Goal: Task Accomplishment & Management: Complete application form

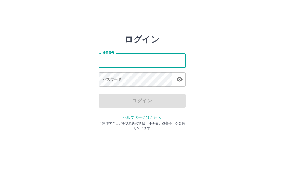
click at [132, 62] on input "社員番号" at bounding box center [142, 60] width 87 height 14
type input "*******"
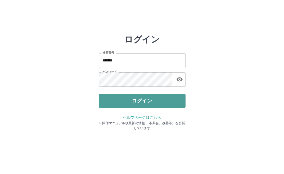
click at [128, 102] on button "ログイン" at bounding box center [142, 101] width 87 height 14
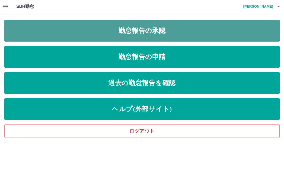
click at [150, 36] on link "勤怠報告の承認" at bounding box center [141, 31] width 275 height 22
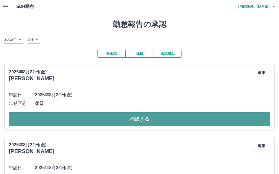
click at [104, 118] on button "承認する" at bounding box center [139, 119] width 261 height 14
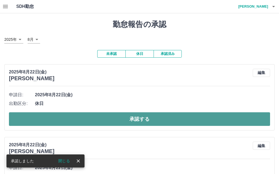
click at [104, 118] on button "承認する" at bounding box center [139, 119] width 261 height 14
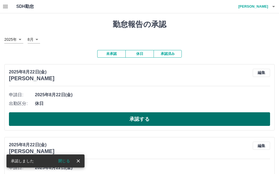
click at [104, 118] on button "承認する" at bounding box center [139, 119] width 261 height 14
click at [105, 119] on button "承認する" at bounding box center [139, 119] width 261 height 14
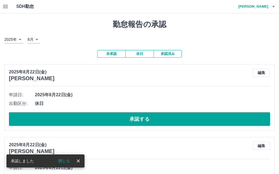
click at [105, 119] on button "承認する" at bounding box center [139, 119] width 261 height 14
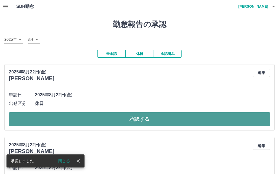
click at [106, 120] on button "承認する" at bounding box center [139, 119] width 261 height 14
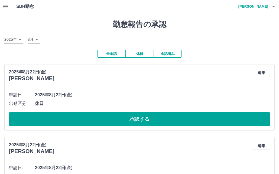
click at [106, 120] on button "承認する" at bounding box center [139, 119] width 261 height 14
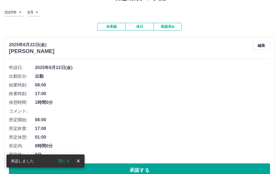
scroll to position [54, 0]
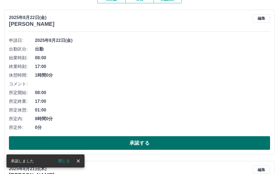
click at [95, 140] on button "承認する" at bounding box center [139, 143] width 261 height 14
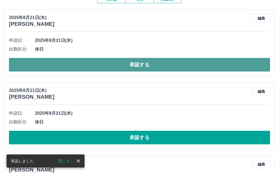
click at [94, 64] on button "承認する" at bounding box center [139, 65] width 261 height 14
click at [95, 66] on button "承認する" at bounding box center [139, 65] width 261 height 14
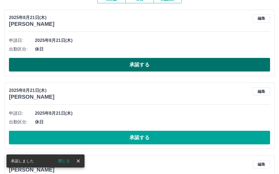
click at [95, 68] on button "承認する" at bounding box center [139, 65] width 261 height 14
click at [96, 70] on button "承認する" at bounding box center [139, 65] width 261 height 14
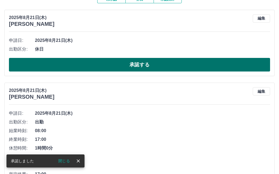
click at [103, 64] on button "承認する" at bounding box center [139, 65] width 261 height 14
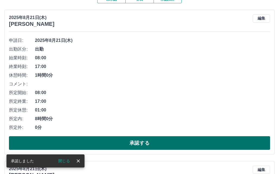
click at [81, 141] on button "承認する" at bounding box center [139, 143] width 261 height 14
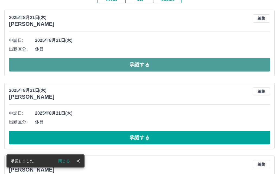
click at [88, 61] on button "承認する" at bounding box center [139, 65] width 261 height 14
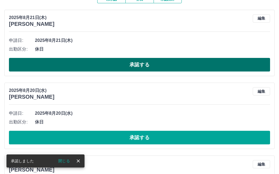
click at [88, 63] on button "承認する" at bounding box center [139, 65] width 261 height 14
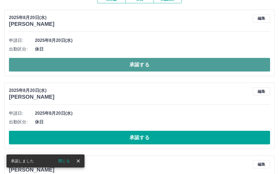
click at [88, 65] on button "承認する" at bounding box center [139, 65] width 261 height 14
click at [90, 66] on button "承認する" at bounding box center [139, 65] width 261 height 14
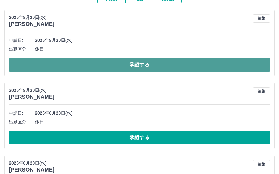
click at [196, 64] on button "承認する" at bounding box center [139, 65] width 261 height 14
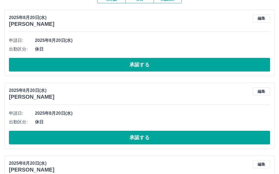
click at [196, 64] on button "承認する" at bounding box center [139, 65] width 261 height 14
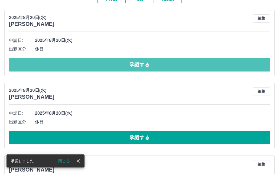
click at [196, 64] on button "承認する" at bounding box center [139, 65] width 261 height 14
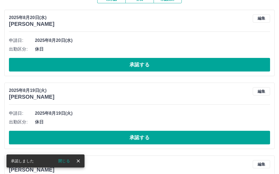
click at [196, 64] on button "承認する" at bounding box center [139, 65] width 261 height 14
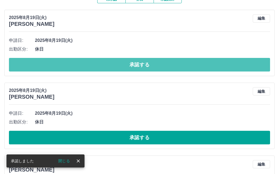
click at [196, 64] on button "承認する" at bounding box center [139, 65] width 261 height 14
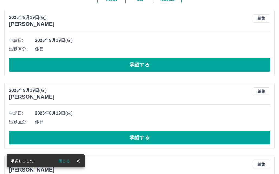
click at [196, 64] on button "承認する" at bounding box center [139, 65] width 261 height 14
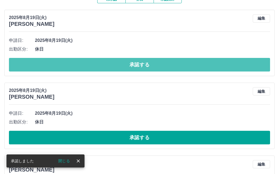
click at [196, 64] on button "承認する" at bounding box center [139, 65] width 261 height 14
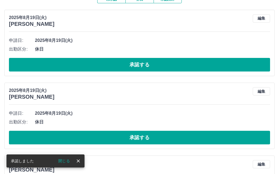
click at [196, 64] on button "承認する" at bounding box center [139, 65] width 261 height 14
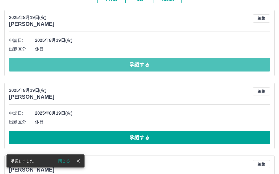
click at [196, 64] on button "承認する" at bounding box center [139, 65] width 261 height 14
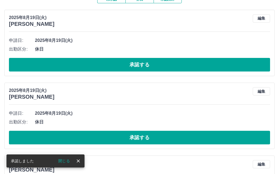
click at [196, 64] on button "承認する" at bounding box center [139, 65] width 261 height 14
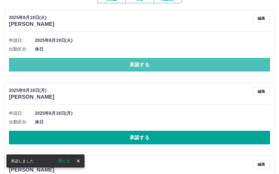
click at [196, 64] on button "承認する" at bounding box center [139, 65] width 261 height 14
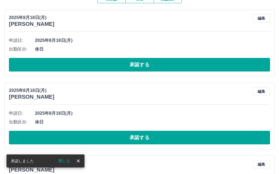
click at [196, 64] on button "承認する" at bounding box center [139, 65] width 261 height 14
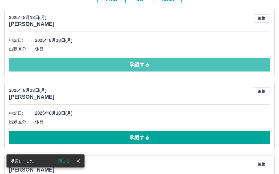
click at [196, 64] on button "承認する" at bounding box center [139, 65] width 261 height 14
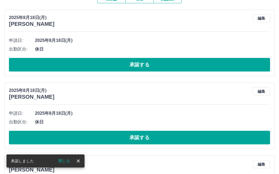
click at [196, 64] on button "承認する" at bounding box center [139, 65] width 261 height 14
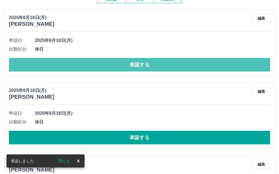
click at [196, 64] on button "承認する" at bounding box center [139, 65] width 261 height 14
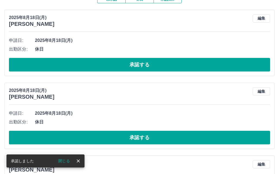
click at [196, 64] on button "承認する" at bounding box center [139, 65] width 261 height 14
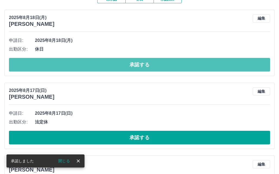
click at [196, 64] on button "承認する" at bounding box center [139, 65] width 261 height 14
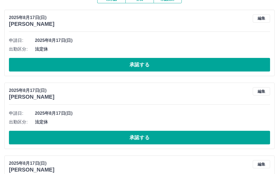
click at [196, 64] on button "承認する" at bounding box center [139, 65] width 261 height 14
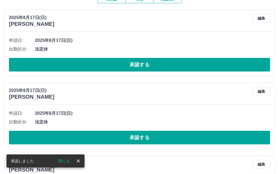
click at [196, 64] on button "承認する" at bounding box center [139, 65] width 261 height 14
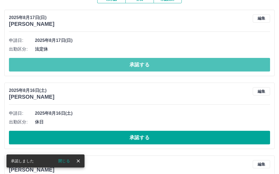
click at [196, 64] on button "承認する" at bounding box center [139, 65] width 261 height 14
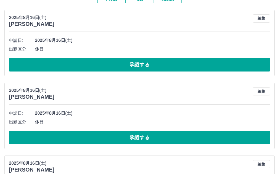
click at [196, 64] on button "承認する" at bounding box center [139, 65] width 261 height 14
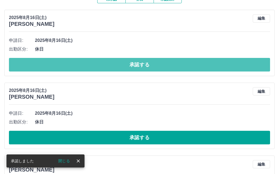
click at [196, 64] on button "承認する" at bounding box center [139, 65] width 261 height 14
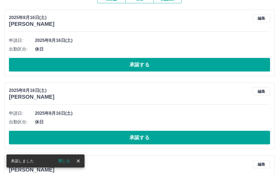
click at [196, 64] on button "承認する" at bounding box center [139, 65] width 261 height 14
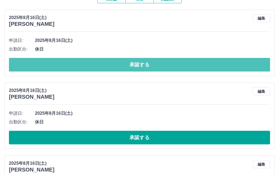
click at [196, 64] on button "承認する" at bounding box center [139, 65] width 261 height 14
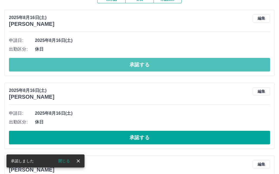
click at [196, 64] on button "承認する" at bounding box center [139, 65] width 261 height 14
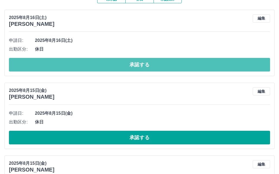
click at [196, 64] on button "承認する" at bounding box center [139, 65] width 261 height 14
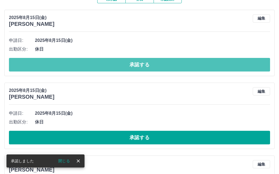
click at [196, 64] on button "承認する" at bounding box center [139, 65] width 261 height 14
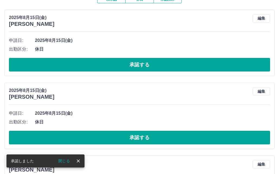
click at [196, 64] on button "承認する" at bounding box center [139, 65] width 261 height 14
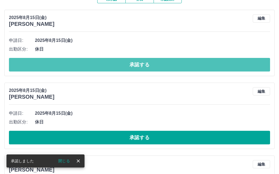
click at [196, 64] on button "承認する" at bounding box center [139, 65] width 261 height 14
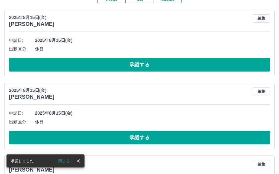
click at [196, 64] on button "承認する" at bounding box center [139, 65] width 261 height 14
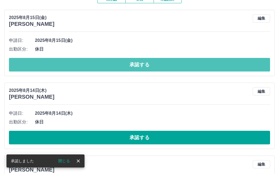
click at [196, 64] on button "承認する" at bounding box center [139, 65] width 261 height 14
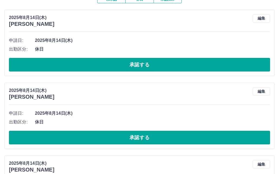
click at [196, 64] on button "承認する" at bounding box center [139, 65] width 261 height 14
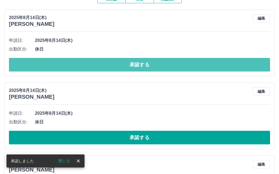
click at [196, 64] on button "承認する" at bounding box center [139, 65] width 261 height 14
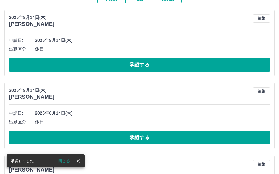
click at [196, 64] on button "承認する" at bounding box center [139, 65] width 261 height 14
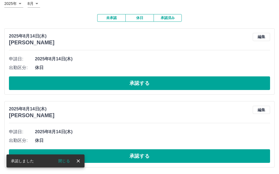
scroll to position [36, 0]
click at [196, 64] on span "休日" at bounding box center [152, 67] width 235 height 7
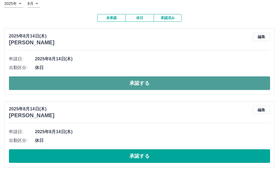
click at [171, 81] on button "承認する" at bounding box center [139, 83] width 261 height 14
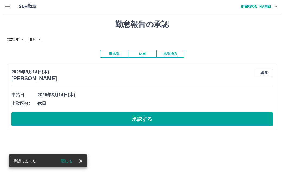
scroll to position [0, 0]
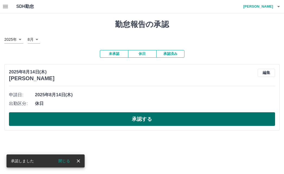
click at [109, 119] on button "承認する" at bounding box center [142, 119] width 266 height 14
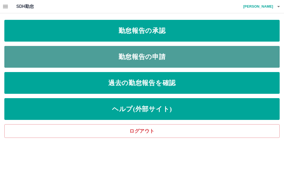
click at [40, 58] on link "勤怠報告の申請" at bounding box center [141, 57] width 275 height 22
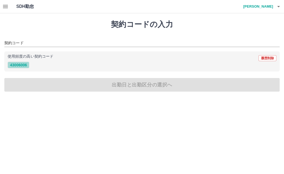
click at [18, 63] on button "43006006" at bounding box center [19, 65] width 22 height 7
type input "********"
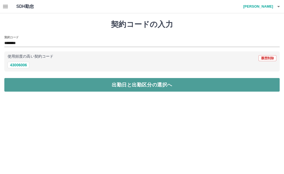
click at [19, 83] on button "出勤日と出勤区分の選択へ" at bounding box center [141, 85] width 275 height 14
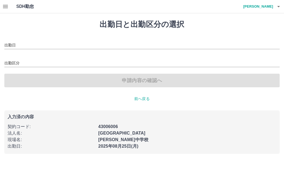
type input "**********"
click at [20, 45] on input "**********" at bounding box center [141, 45] width 275 height 7
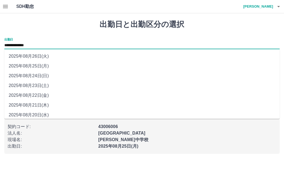
click at [26, 63] on li "2025年08月25日(月)" at bounding box center [141, 66] width 275 height 10
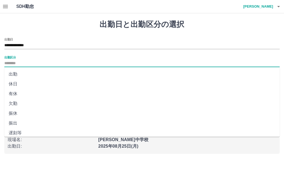
click at [14, 62] on input "出勤区分" at bounding box center [141, 63] width 275 height 7
click at [19, 74] on li "出勤" at bounding box center [141, 74] width 275 height 10
type input "**"
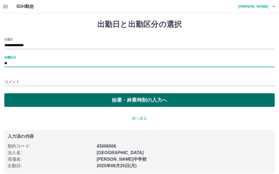
click at [17, 98] on button "始業・終業時刻の入力へ" at bounding box center [139, 100] width 271 height 14
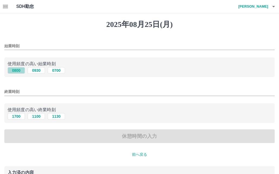
click at [15, 69] on button "0800" at bounding box center [16, 70] width 17 height 7
type input "****"
click at [16, 117] on button "1700" at bounding box center [16, 116] width 17 height 7
type input "****"
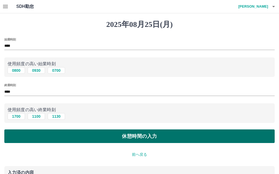
click at [22, 137] on button "休憩時間の入力" at bounding box center [139, 136] width 271 height 14
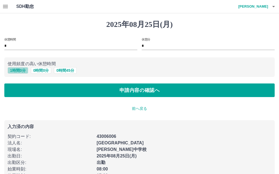
click at [12, 69] on button "1 時間 0 分" at bounding box center [18, 70] width 21 height 7
type input "*"
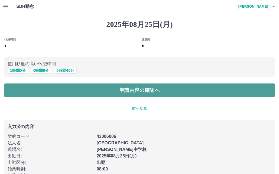
click at [18, 92] on button "申請内容の確認へ" at bounding box center [139, 90] width 271 height 14
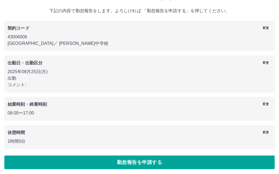
scroll to position [30, 0]
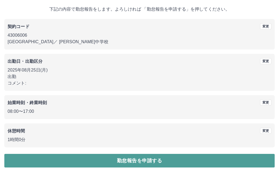
click at [23, 156] on button "勤怠報告を申請する" at bounding box center [139, 161] width 271 height 14
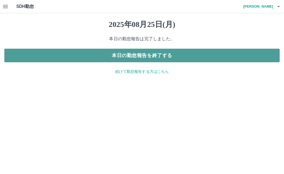
click at [130, 57] on button "本日の勤怠報告を終了する" at bounding box center [141, 56] width 275 height 14
